Goal: Navigation & Orientation: Find specific page/section

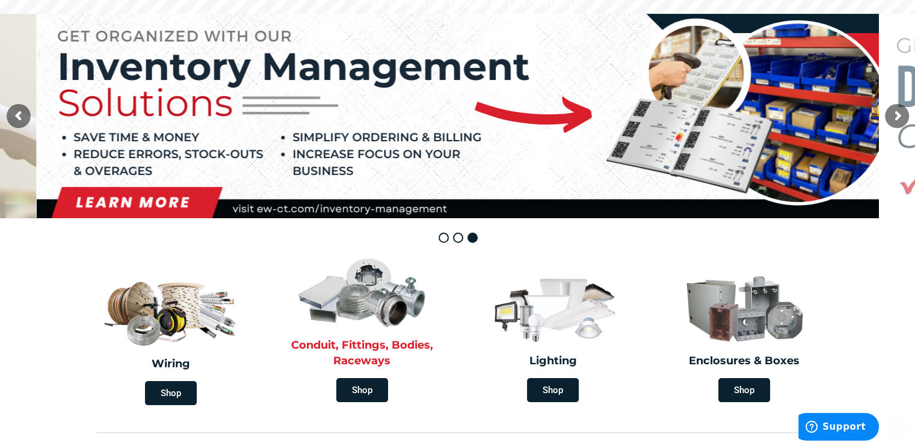
scroll to position [120, 0]
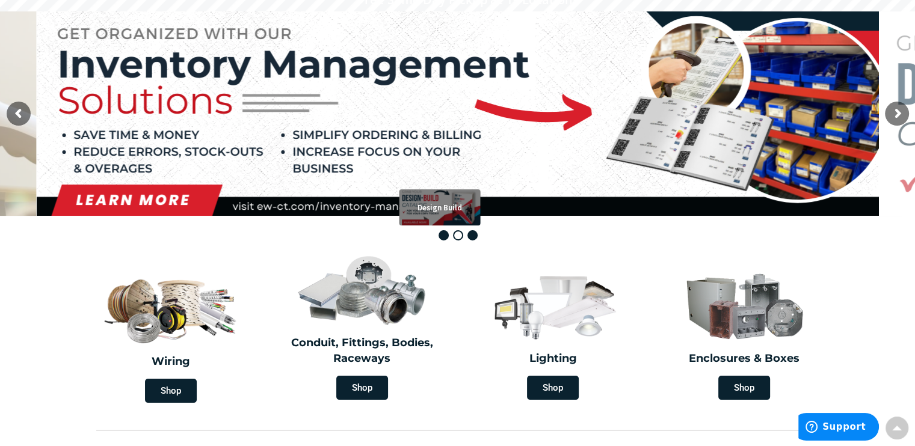
click at [445, 233] on rs-bullet "Design Build" at bounding box center [444, 235] width 10 height 10
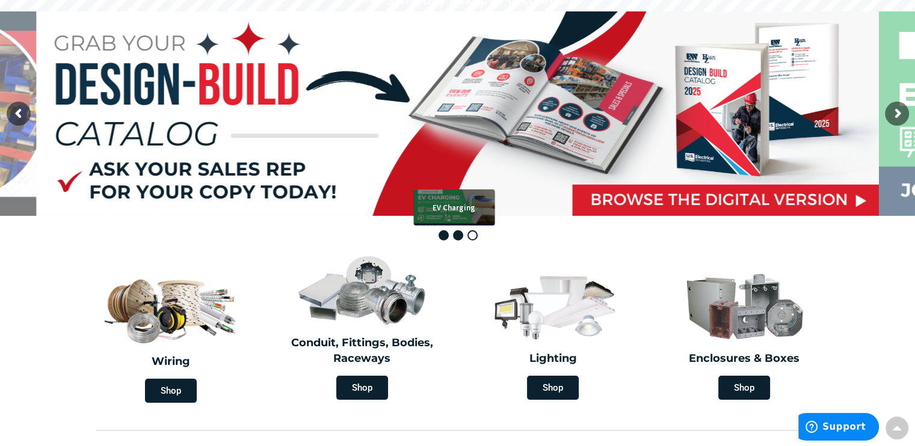
click at [459, 235] on rs-bullet "EV Charging" at bounding box center [458, 235] width 10 height 10
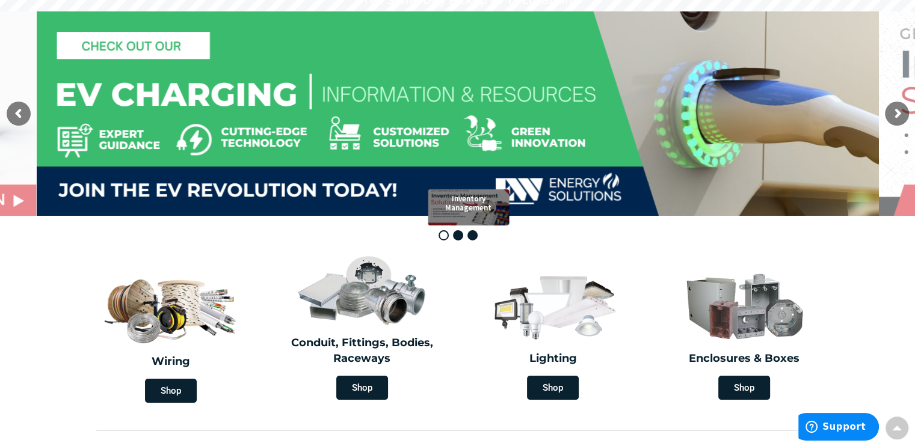
click at [474, 235] on rs-bullet "Inventory Management" at bounding box center [472, 235] width 10 height 10
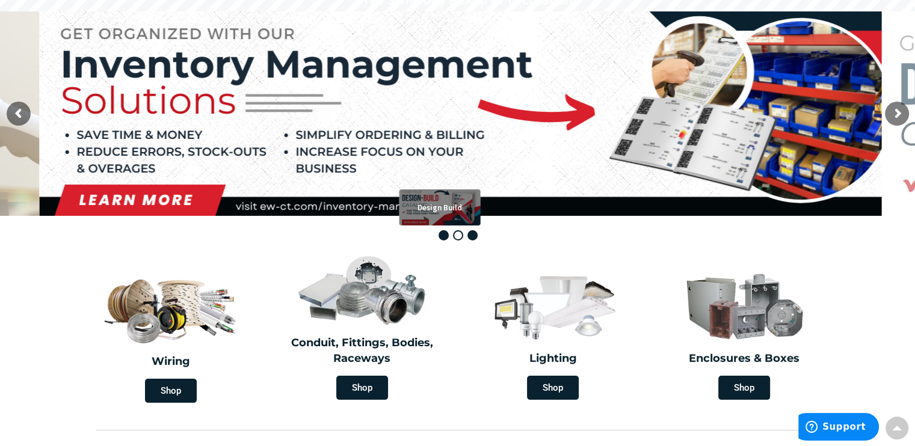
click at [439, 238] on rs-bullets "Design Build EV Charging Inventory Management" at bounding box center [458, 235] width 39 height 10
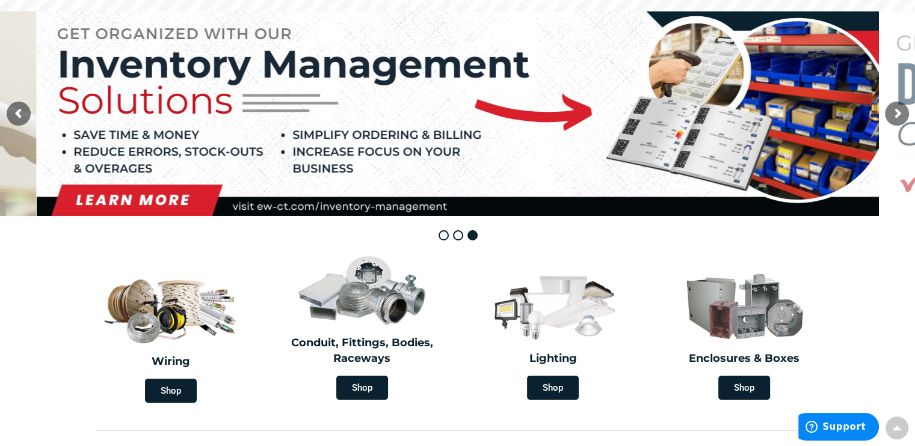
click at [439, 238] on rs-bullets "Design Build EV Charging Inventory Management" at bounding box center [458, 235] width 39 height 10
click at [444, 236] on rs-bullet "Design Build" at bounding box center [444, 235] width 10 height 10
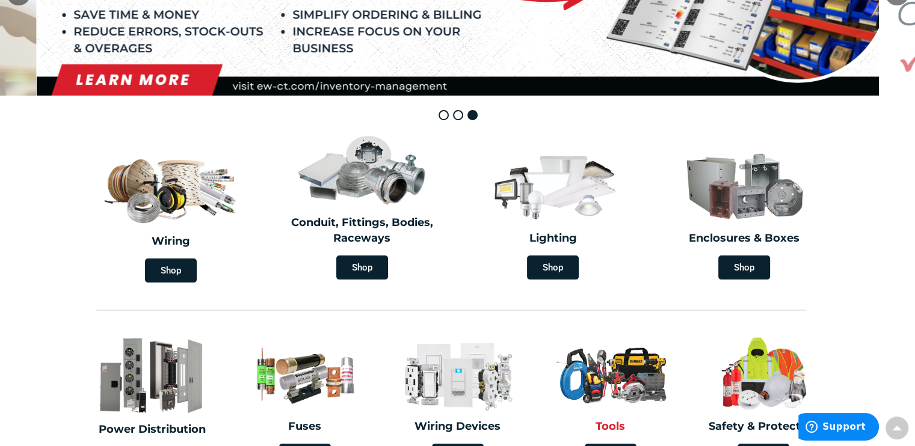
scroll to position [301, 0]
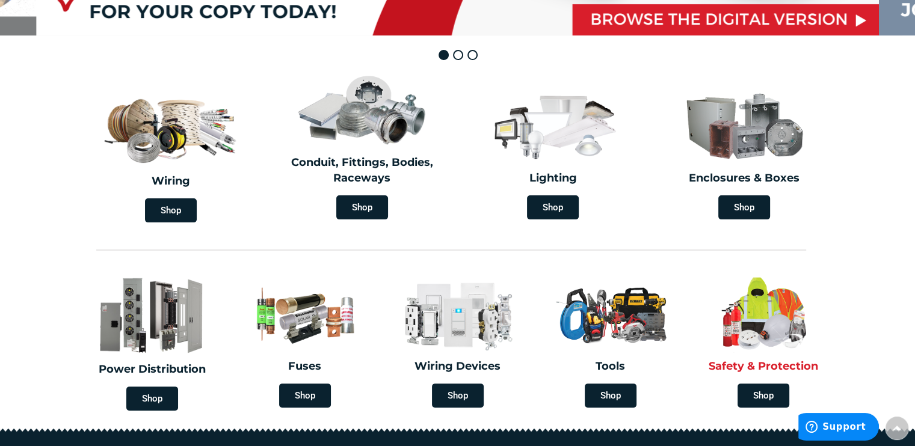
drag, startPoint x: 43, startPoint y: 98, endPoint x: 816, endPoint y: 383, distance: 824.2
copy div "Wiring Shop Conduit, Fittings, Bodies, Raceways Shop Lighting Shop Enclosures &…"
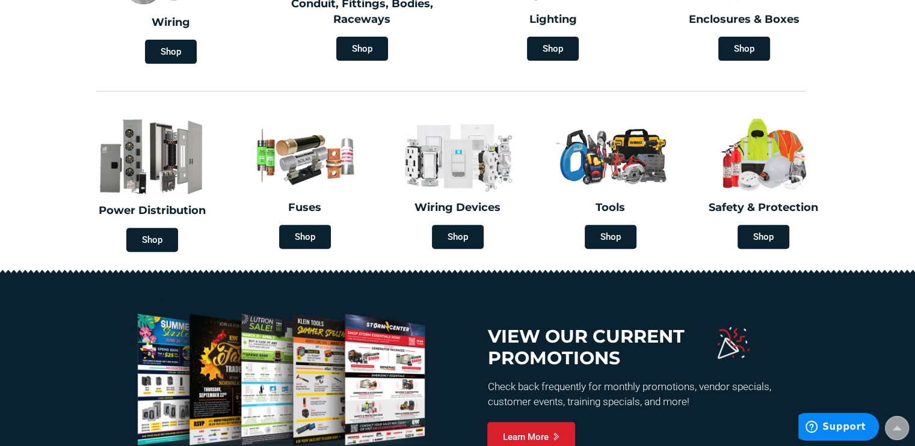
scroll to position [439, 0]
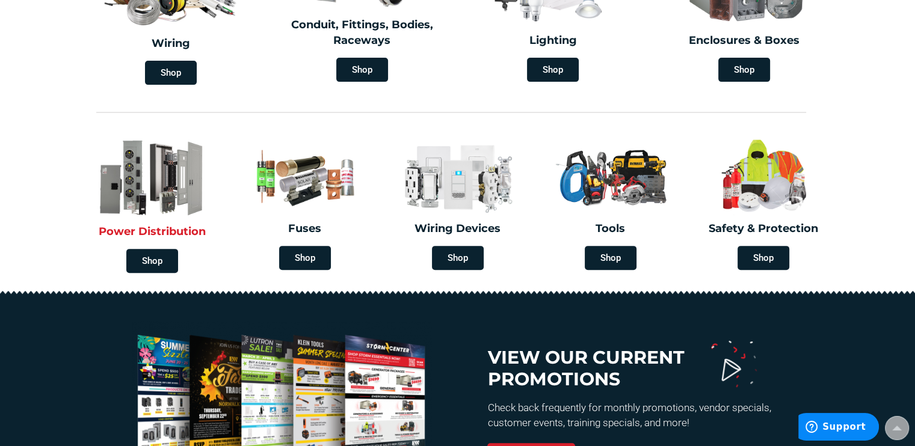
click at [84, 274] on div "Power Distribution Shop" at bounding box center [152, 205] width 153 height 149
click at [43, 245] on section "Power Distribution Shop Fuses Shop Wiring Devices Shop Tools Shop Safety & Prot…" at bounding box center [457, 209] width 915 height 163
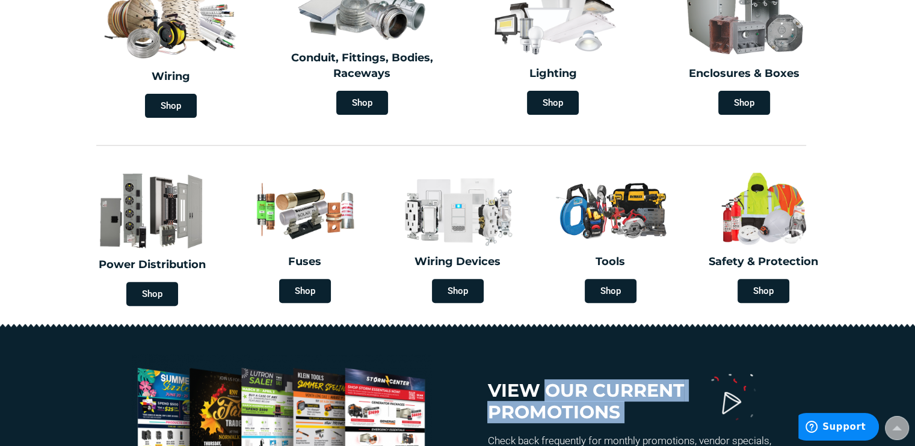
drag, startPoint x: 727, startPoint y: 398, endPoint x: 534, endPoint y: 359, distance: 196.3
click at [544, 350] on div "View our current promotions Check back frequently for monthly promotions, vendo…" at bounding box center [645, 438] width 316 height 180
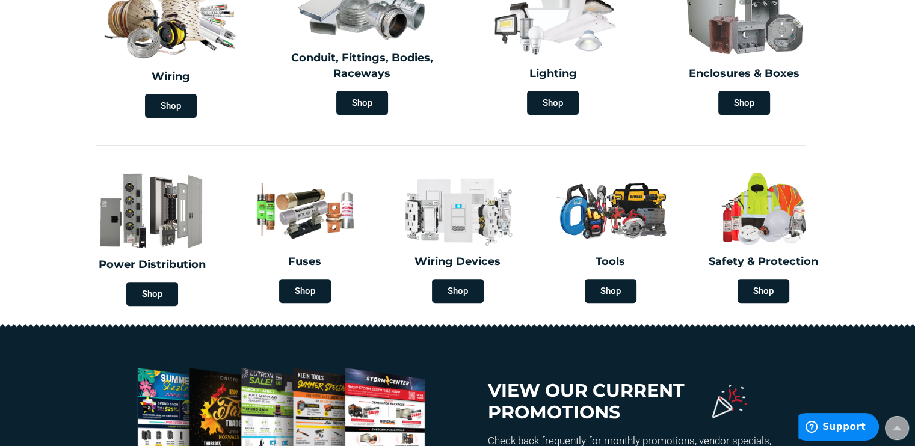
click at [506, 387] on h3 "View our current promotions" at bounding box center [597, 401] width 221 height 43
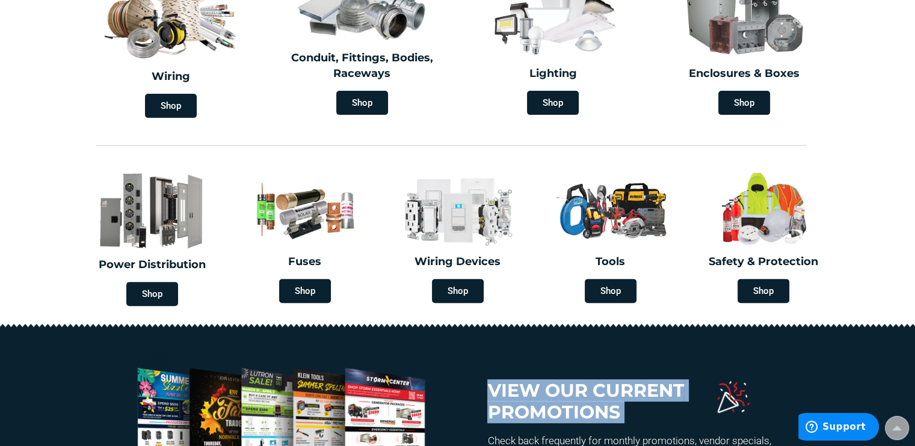
drag, startPoint x: 716, startPoint y: 400, endPoint x: 703, endPoint y: 341, distance: 60.4
click at [703, 341] on section "View our current promotions Check back frequently for monthly promotions, vendo…" at bounding box center [457, 438] width 915 height 229
click at [703, 342] on section "View our current promotions Check back frequently for monthly promotions, vendo…" at bounding box center [457, 438] width 915 height 229
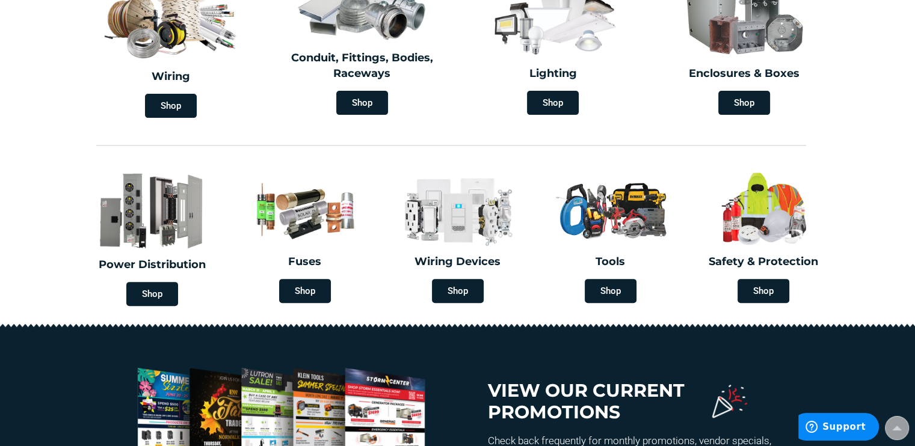
drag, startPoint x: 706, startPoint y: 318, endPoint x: 555, endPoint y: 358, distance: 156.1
click at [531, 343] on section "View our current promotions Check back frequently for monthly promotions, vendo…" at bounding box center [457, 438] width 915 height 229
